Goal: Information Seeking & Learning: Find specific fact

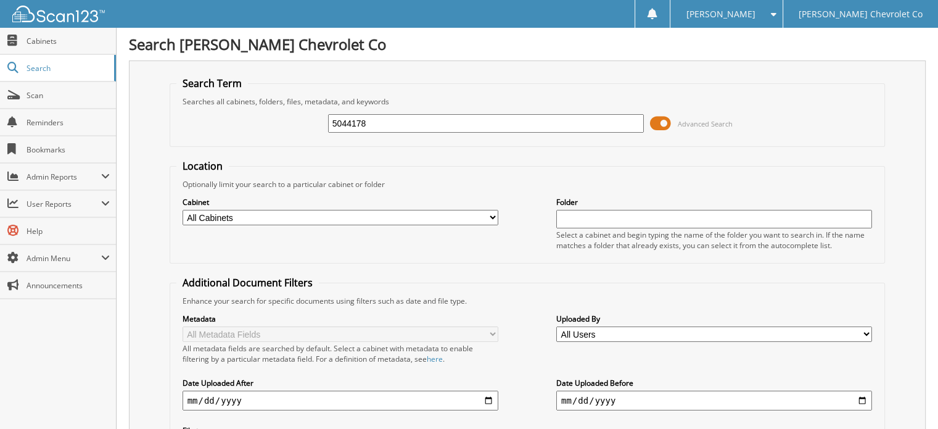
type input "5044178"
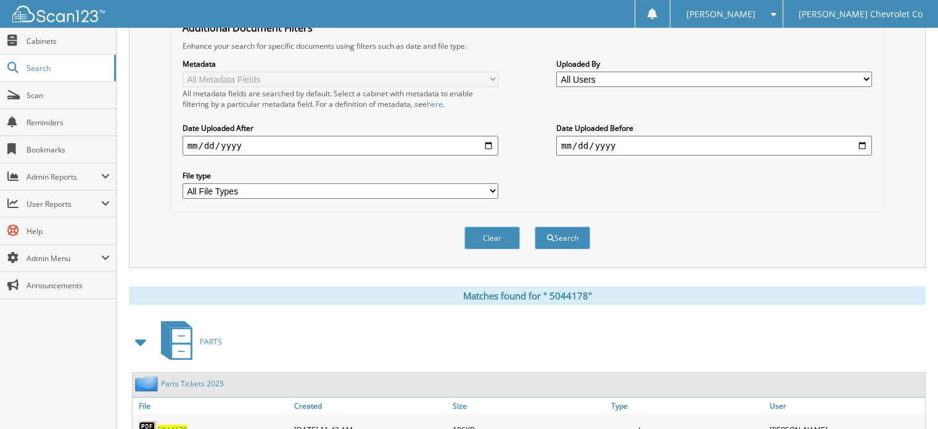
scroll to position [266, 0]
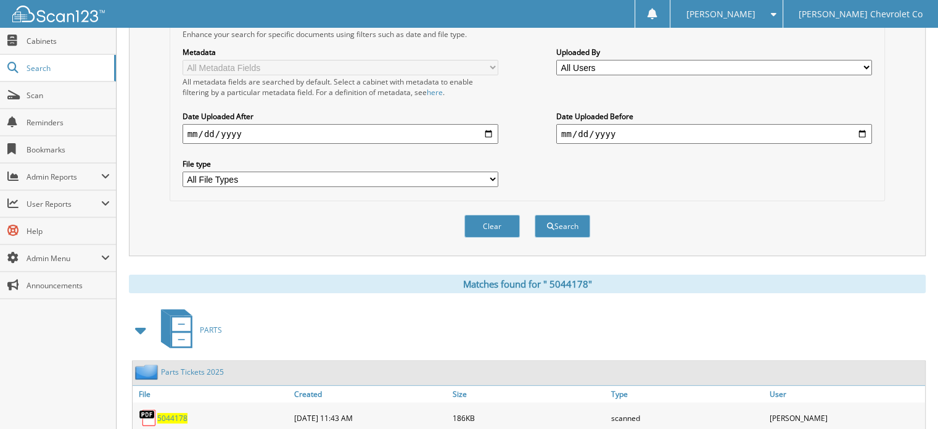
click at [177, 413] on span "5 0 4 4 1 7 8" at bounding box center [172, 418] width 30 height 10
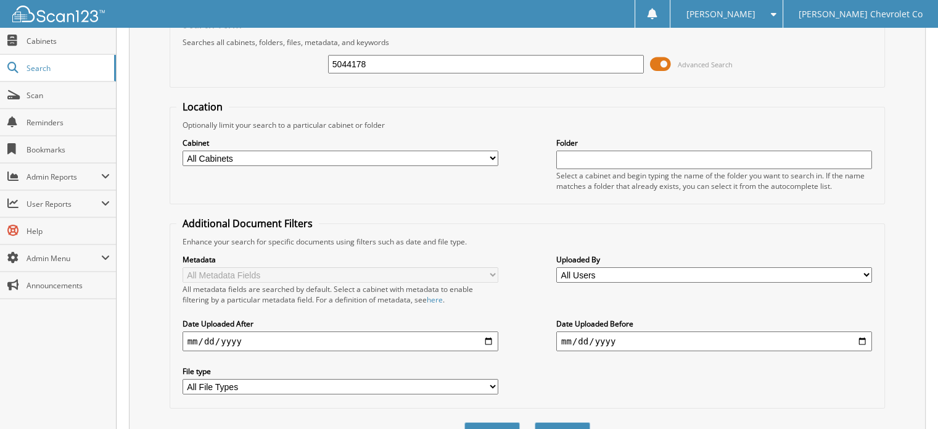
drag, startPoint x: 390, startPoint y: 68, endPoint x: 289, endPoint y: 60, distance: 100.8
click at [289, 60] on div "5044178 Advanced Search" at bounding box center [527, 63] width 702 height 33
paste input "614"
type input "5044614"
click at [535, 422] on button "Search" at bounding box center [563, 433] width 56 height 23
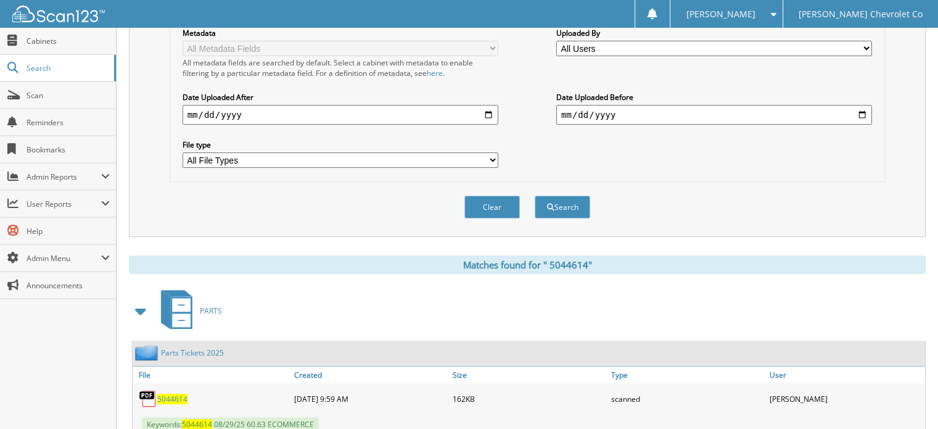
scroll to position [315, 0]
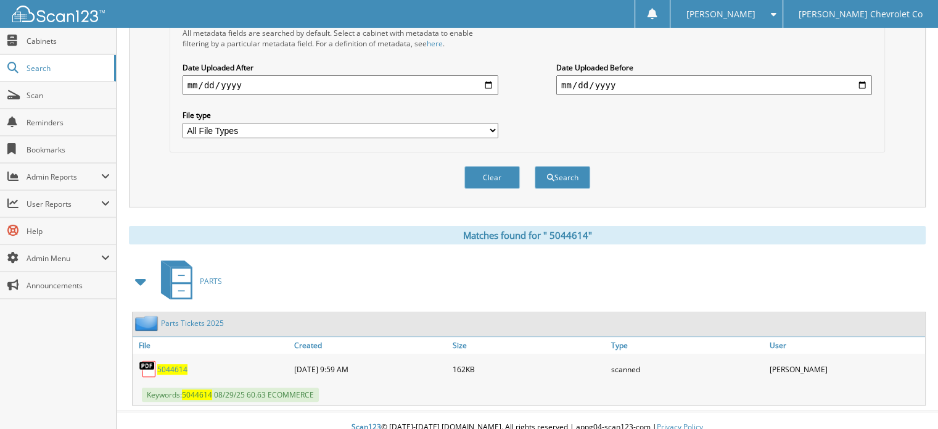
click at [170, 364] on span "5 0 4 4 6 1 4" at bounding box center [172, 369] width 30 height 10
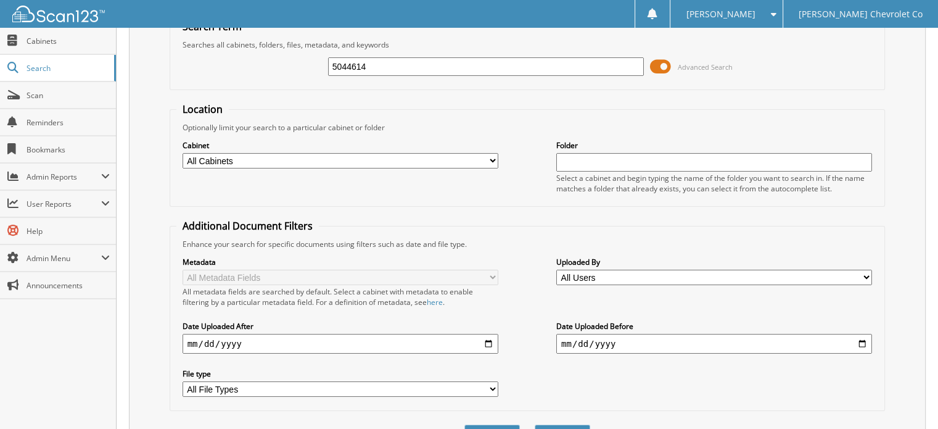
scroll to position [47, 0]
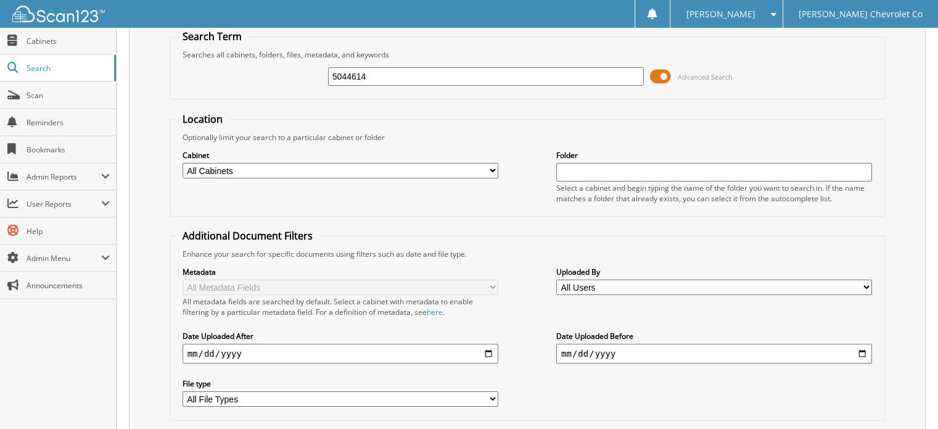
drag, startPoint x: 379, startPoint y: 74, endPoint x: 206, endPoint y: 68, distance: 173.4
click at [206, 68] on div "5044614 Advanced Search" at bounding box center [527, 76] width 702 height 33
paste input "5044629"
type input "5044629"
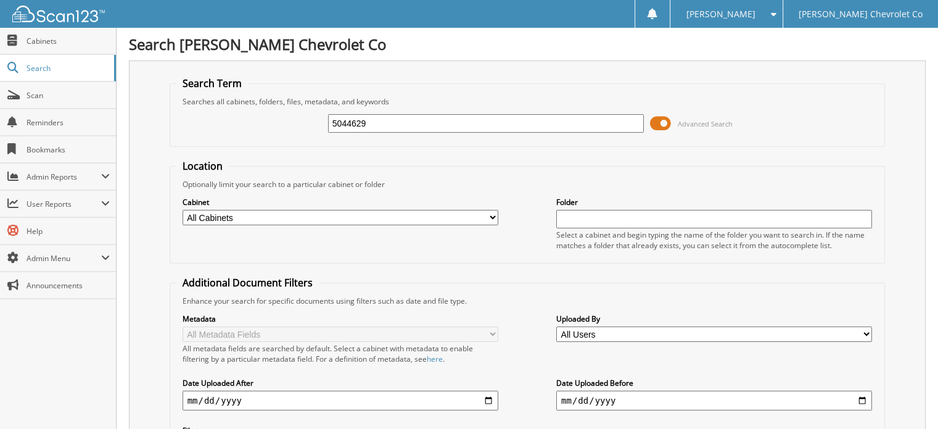
drag, startPoint x: 385, startPoint y: 130, endPoint x: 229, endPoint y: 130, distance: 155.4
click at [229, 130] on div "5044629 Advanced Search" at bounding box center [527, 123] width 702 height 33
paste input "5044944"
type input "5044944"
click at [229, 130] on div "5044944 Advanced Search" at bounding box center [527, 123] width 702 height 33
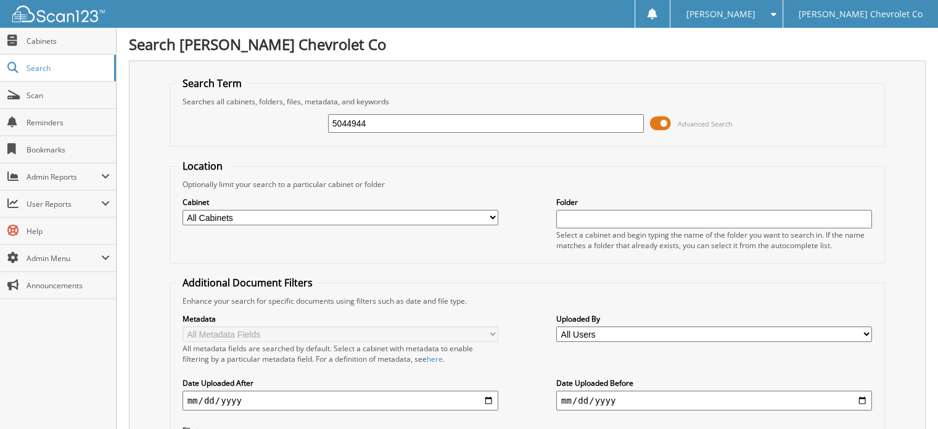
scroll to position [163, 0]
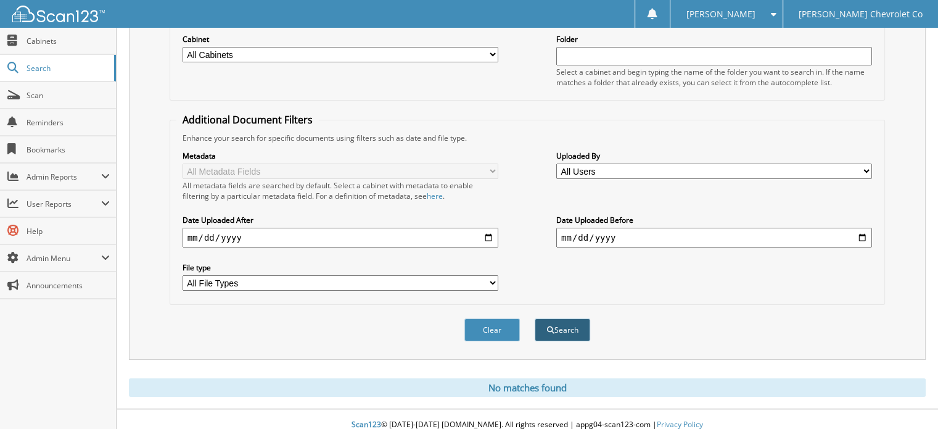
click at [582, 319] on button "Search" at bounding box center [563, 329] width 56 height 23
